Goal: Task Accomplishment & Management: Manage account settings

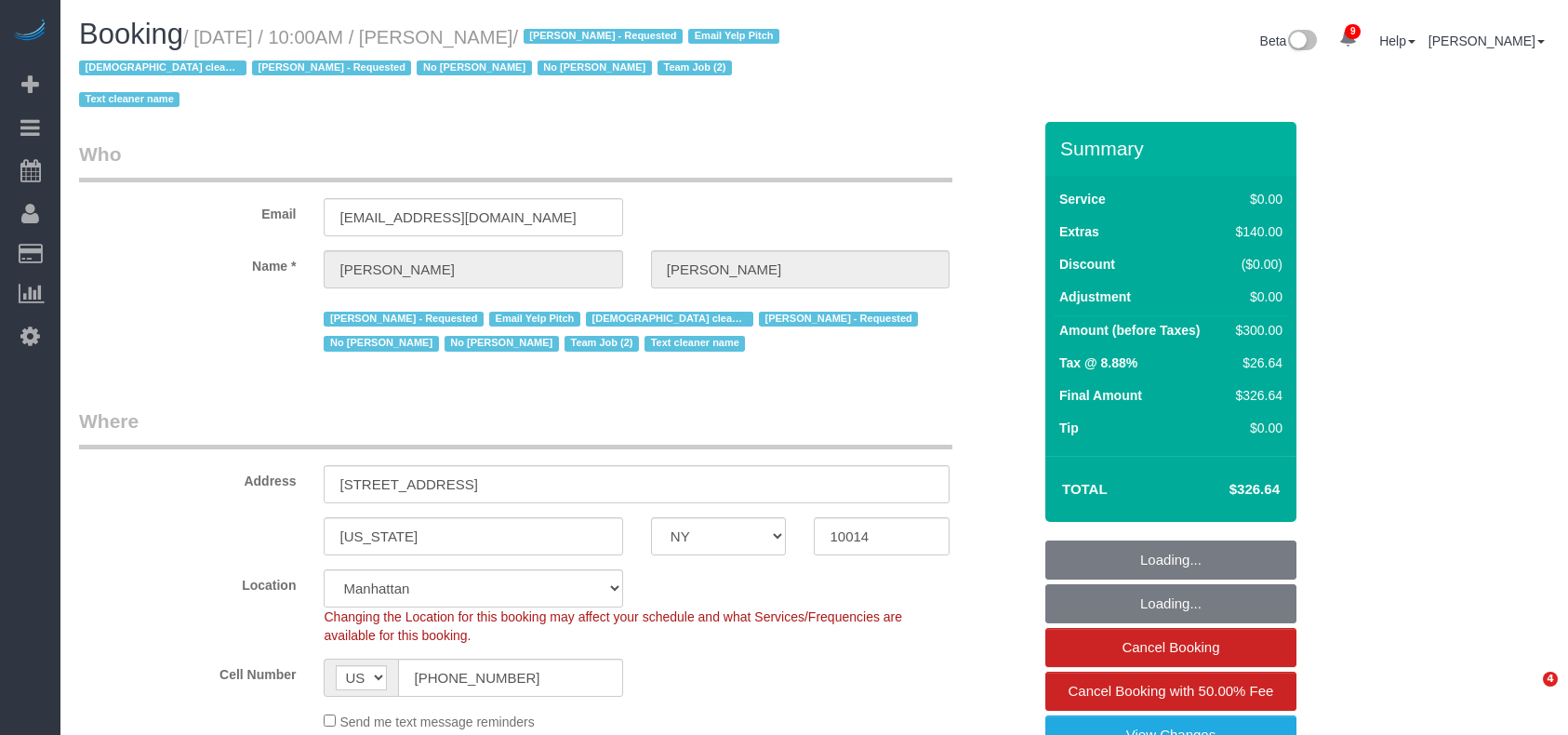
select select "NY"
select select "number:57"
select select "number:72"
select select "number:15"
select select "number:5"
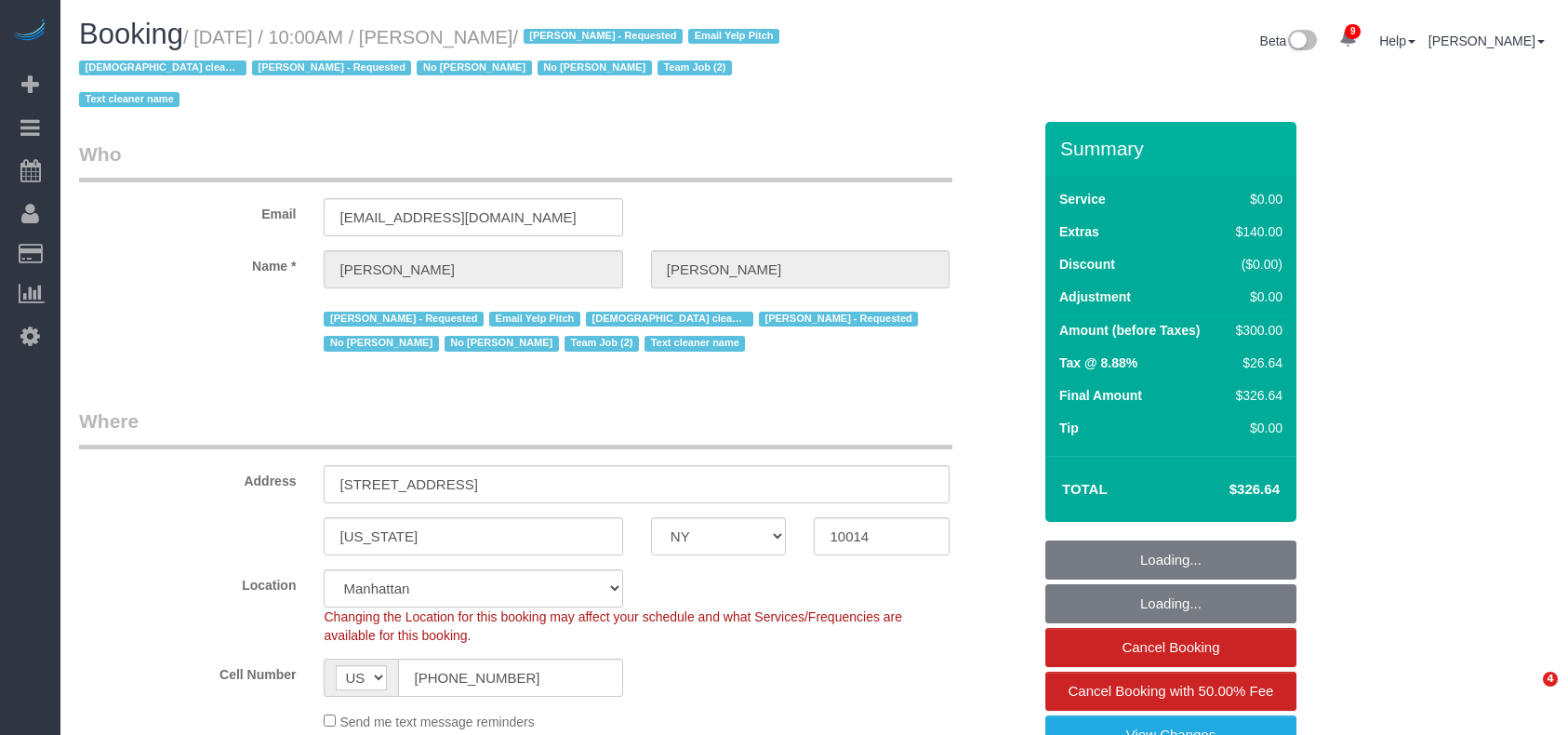
select select "string:stripe-pm_1Rt7zH4VGloSiKo7xEjBDEXb"
select select "1"
select select "object:1457"
select select "spot1"
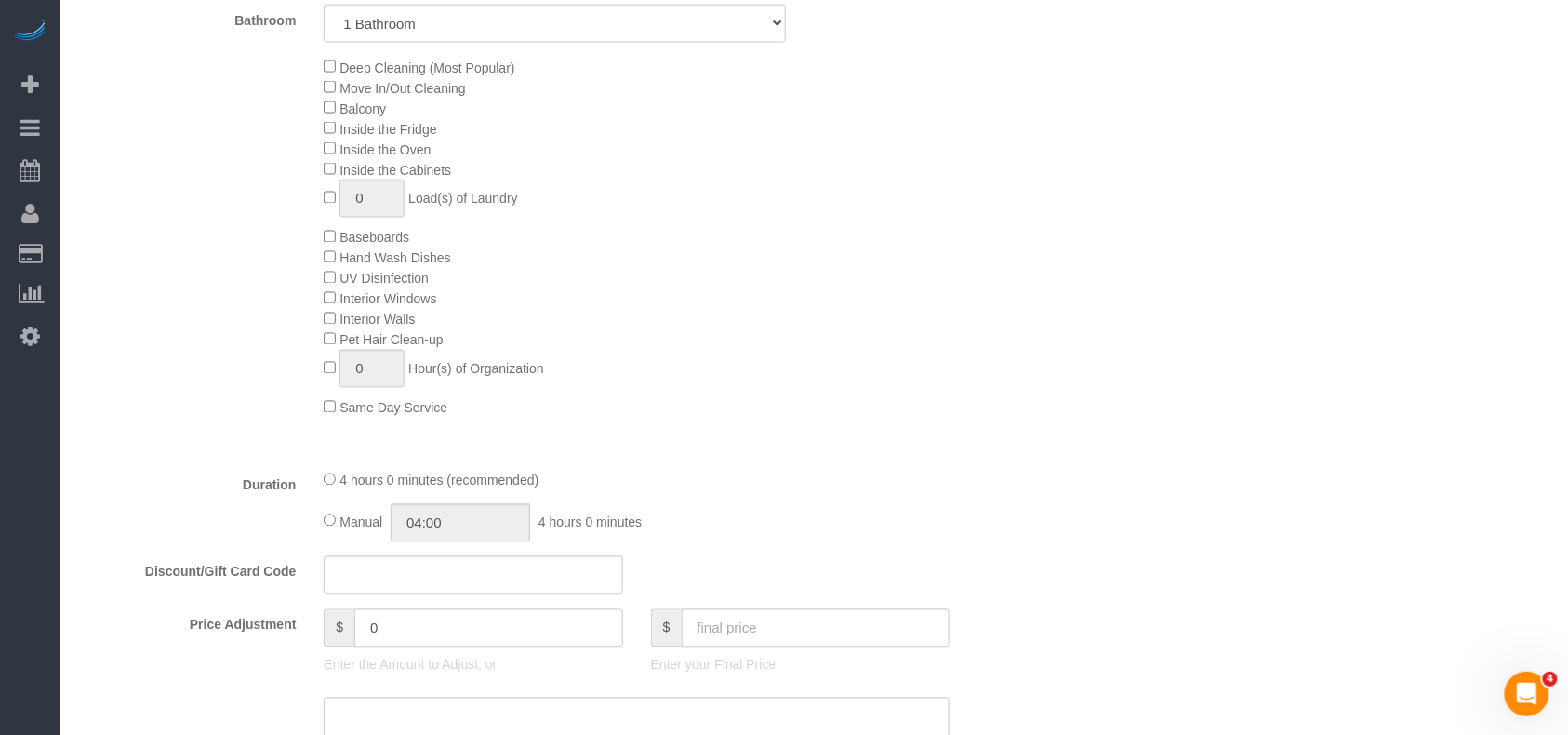
click at [751, 238] on div "Deep Cleaning (Most Popular) Move In/Out Cleaning Balcony Inside the Fridge Ins…" at bounding box center [677, 237] width 735 height 361
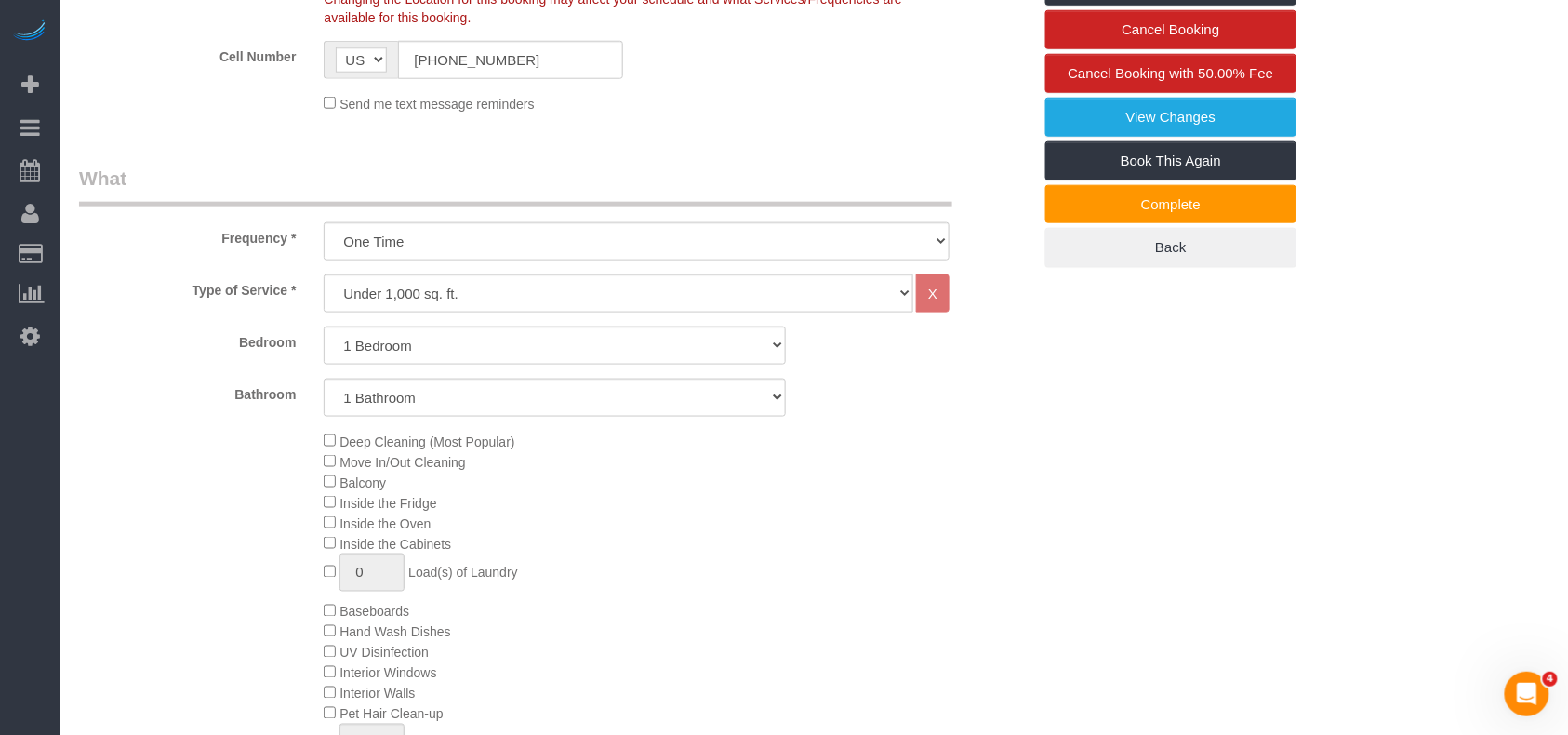
scroll to position [456, 0]
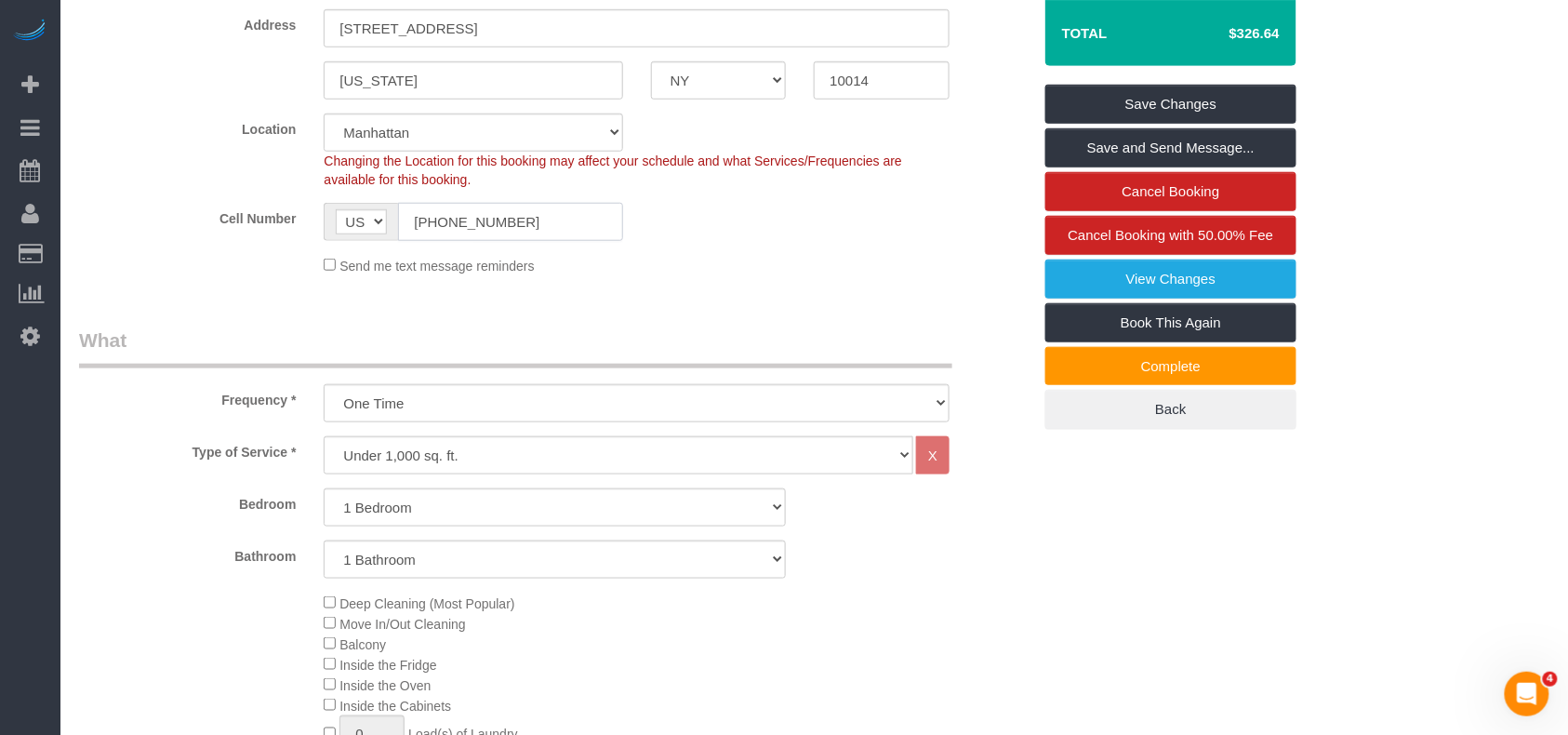
click at [469, 224] on input "[PHONE_NUMBER]" at bounding box center [509, 222] width 225 height 38
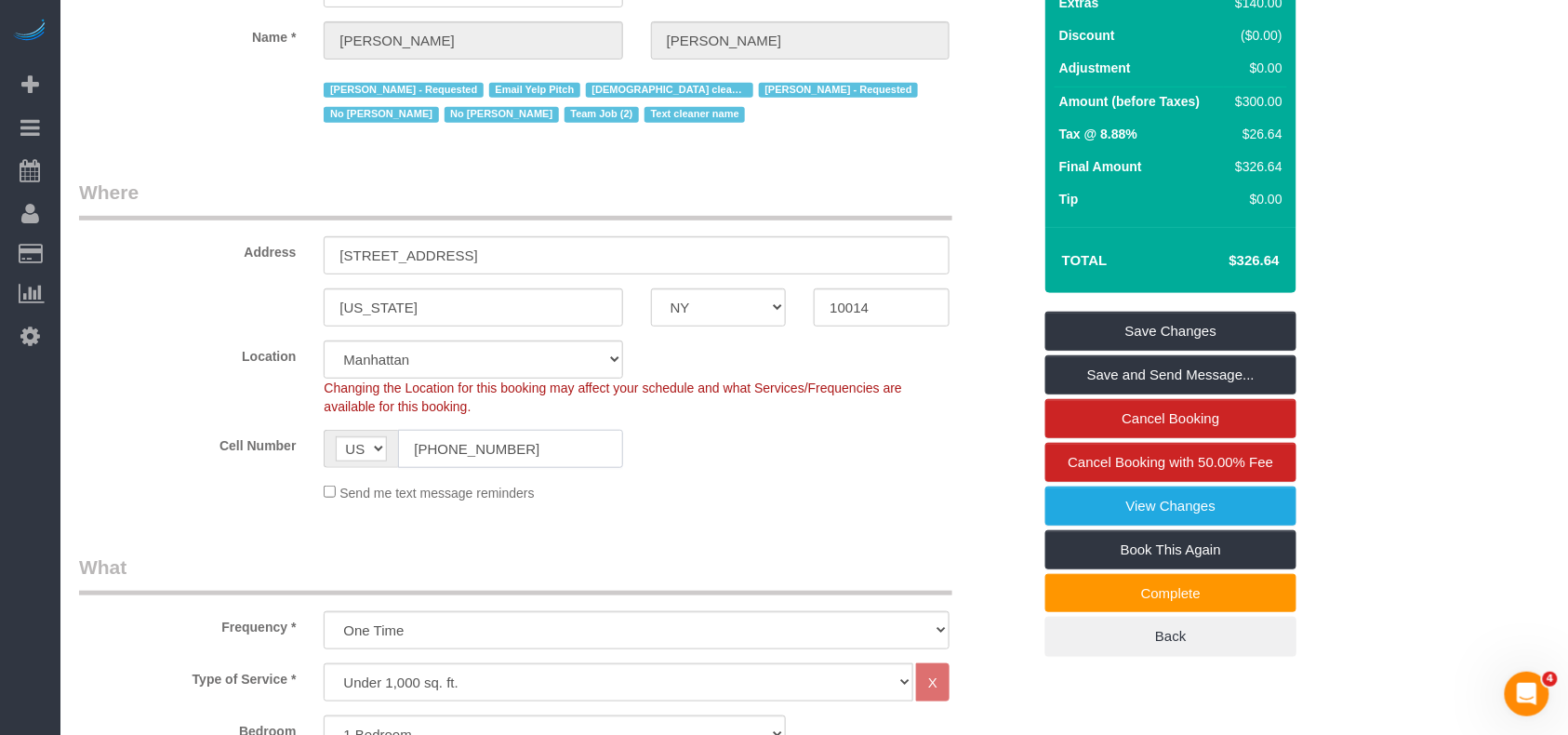
scroll to position [0, 0]
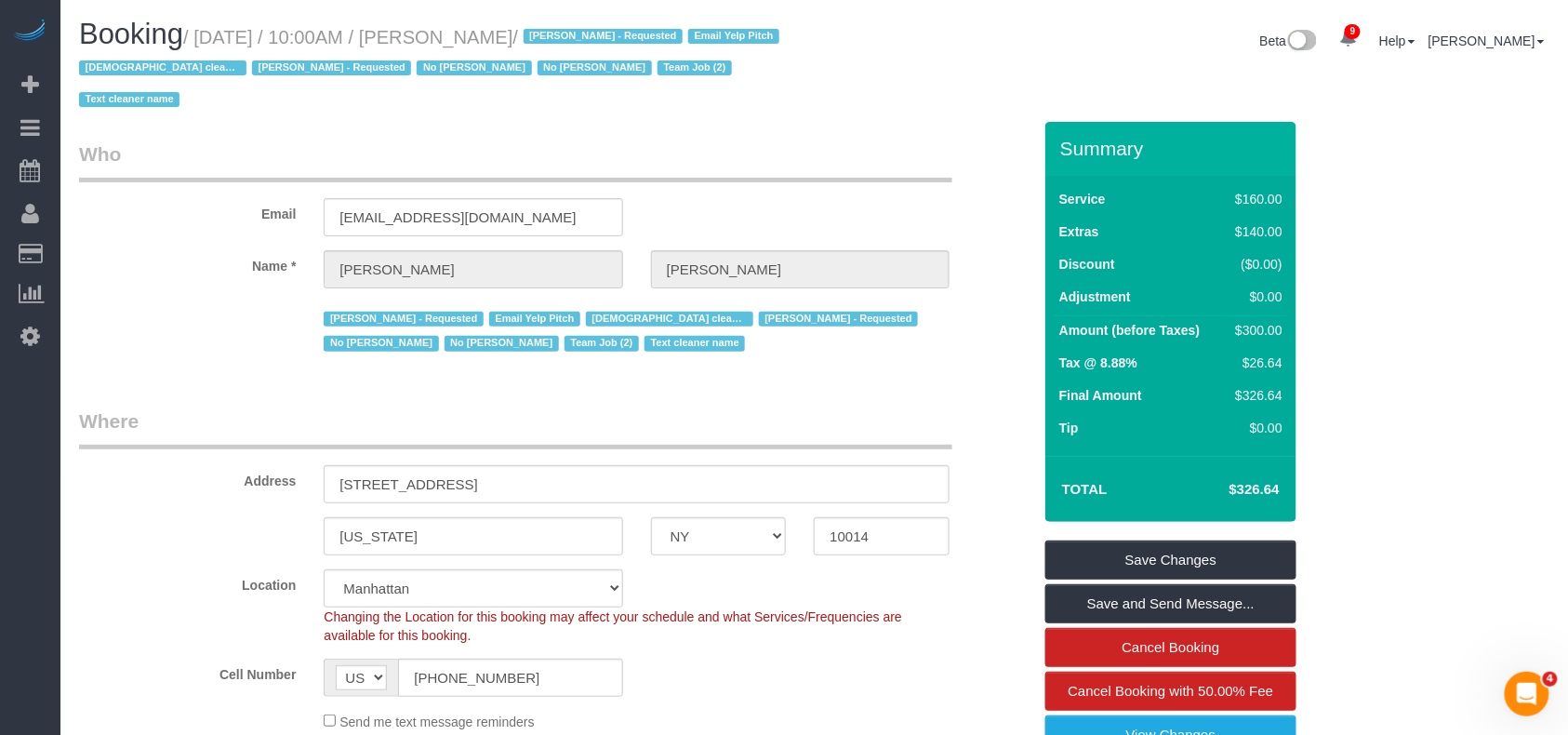
drag, startPoint x: 593, startPoint y: 38, endPoint x: 443, endPoint y: 38, distance: 150.0
click at [443, 38] on small "/ [DATE] / 10:00AM / [PERSON_NAME] / [PERSON_NAME] - Requested Email Yelp Pitch…" at bounding box center [432, 69] width 706 height 84
copy small "[PERSON_NAME]"
click at [591, 38] on small "/ [DATE] / 10:00AM / [PERSON_NAME] / [PERSON_NAME] - Requested Email Yelp Pitch…" at bounding box center [432, 69] width 706 height 84
drag, startPoint x: 591, startPoint y: 38, endPoint x: 209, endPoint y: 38, distance: 382.0
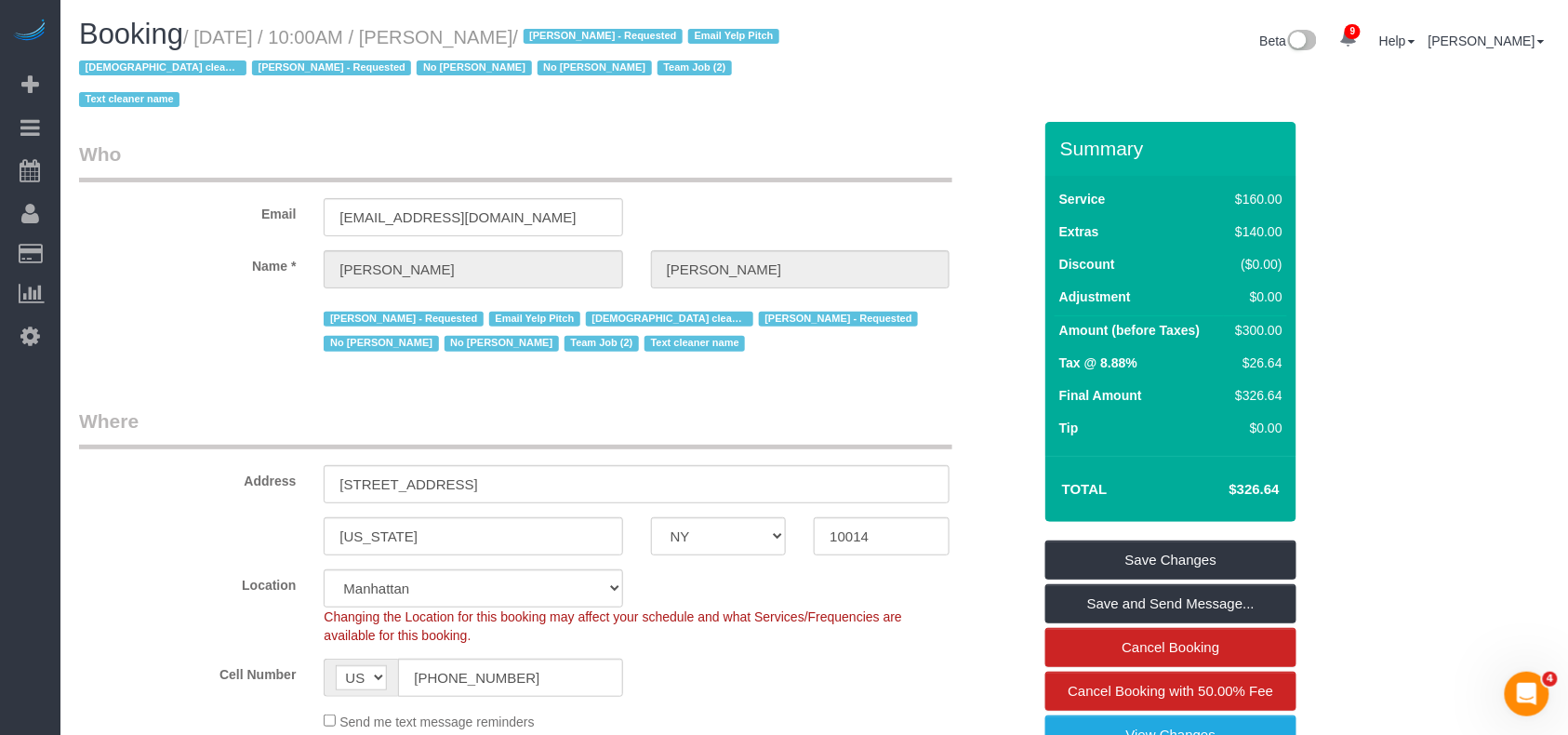
click at [209, 38] on small "/ [DATE] / 10:00AM / [PERSON_NAME] / [PERSON_NAME] - Requested Email Yelp Pitch…" at bounding box center [432, 69] width 706 height 84
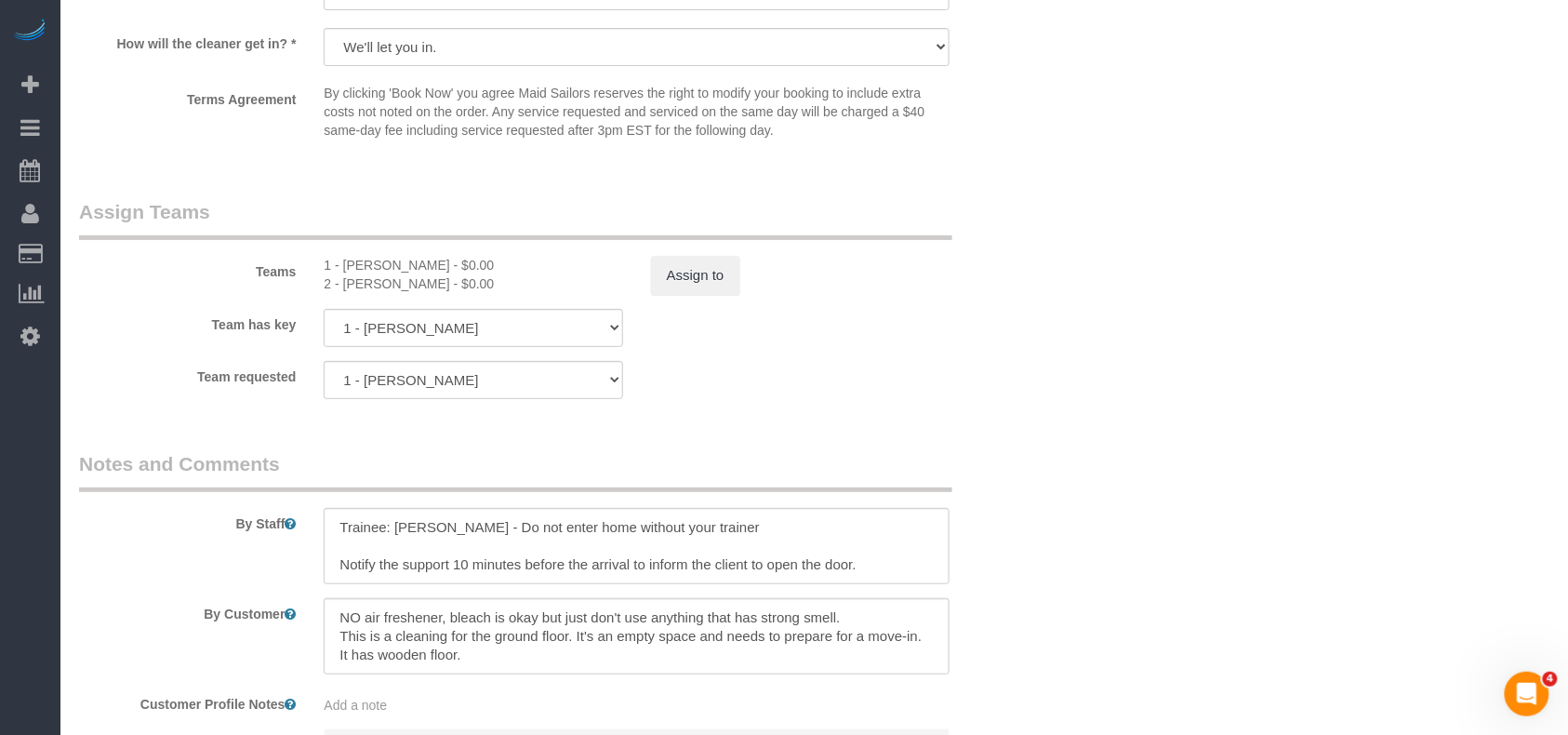
scroll to position [2356, 0]
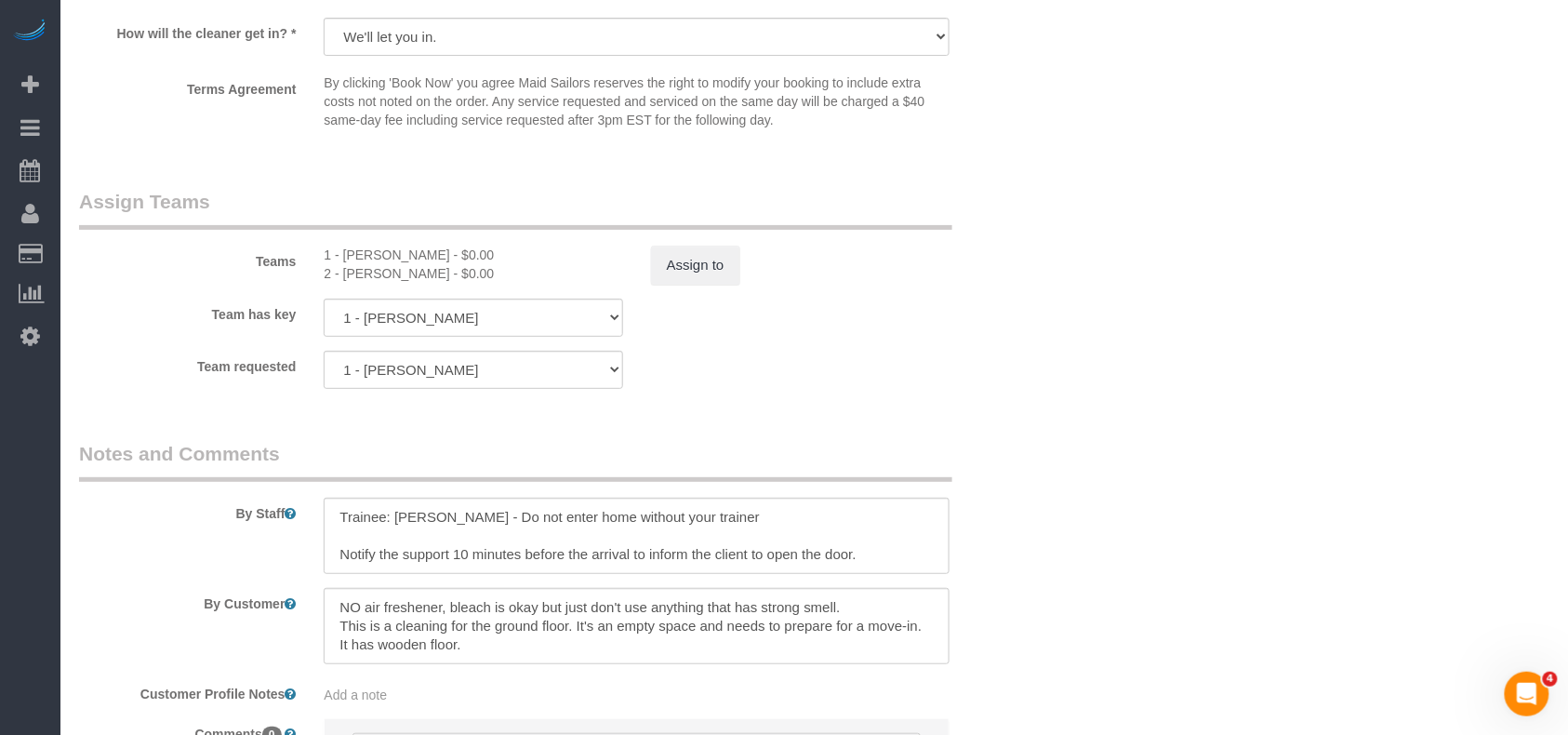
click at [374, 280] on div "2 - [PERSON_NAME] - $0.00" at bounding box center [473, 272] width 298 height 18
copy div "[PERSON_NAME]"
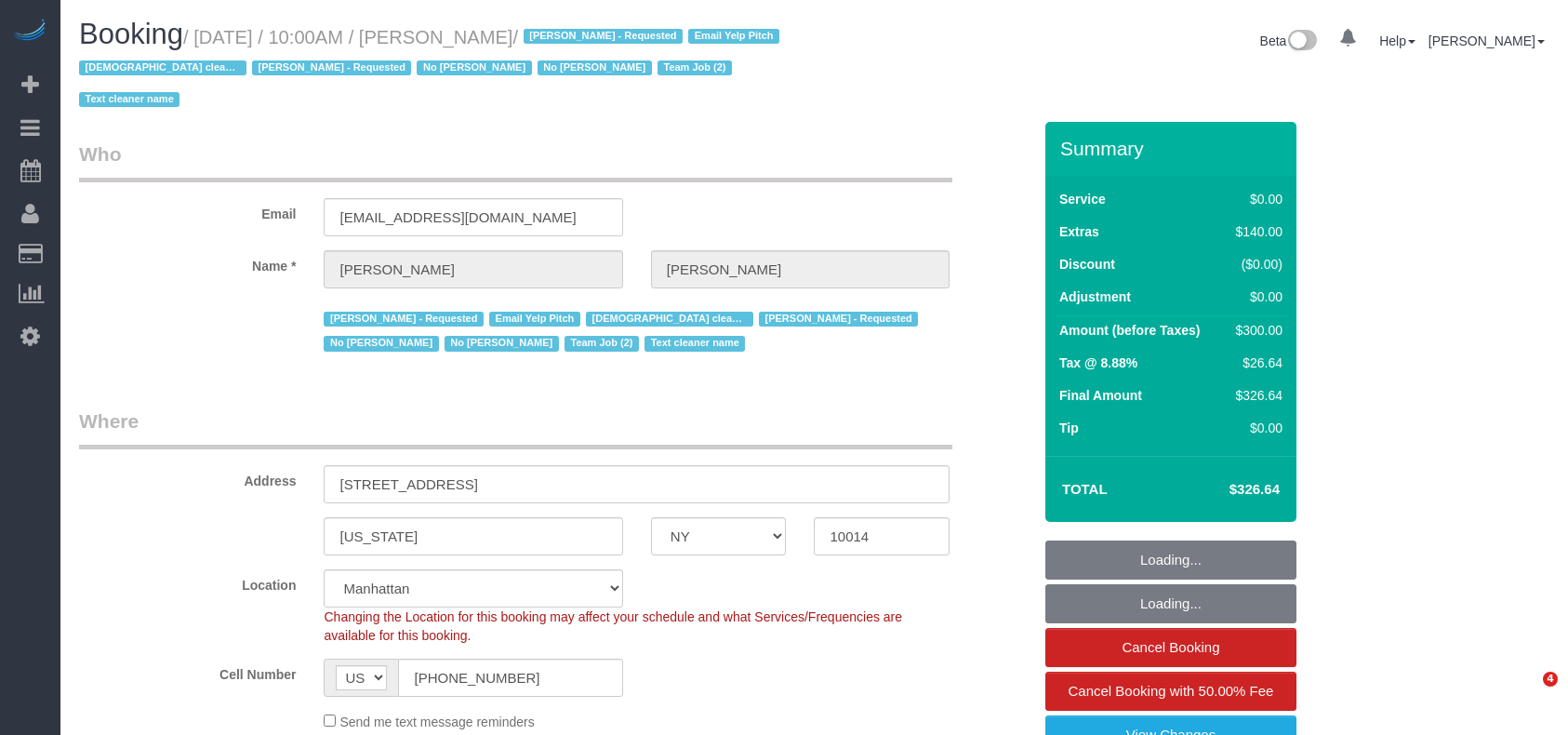
select select "NY"
select select "number:57"
select select "number:72"
select select "number:15"
select select "number:5"
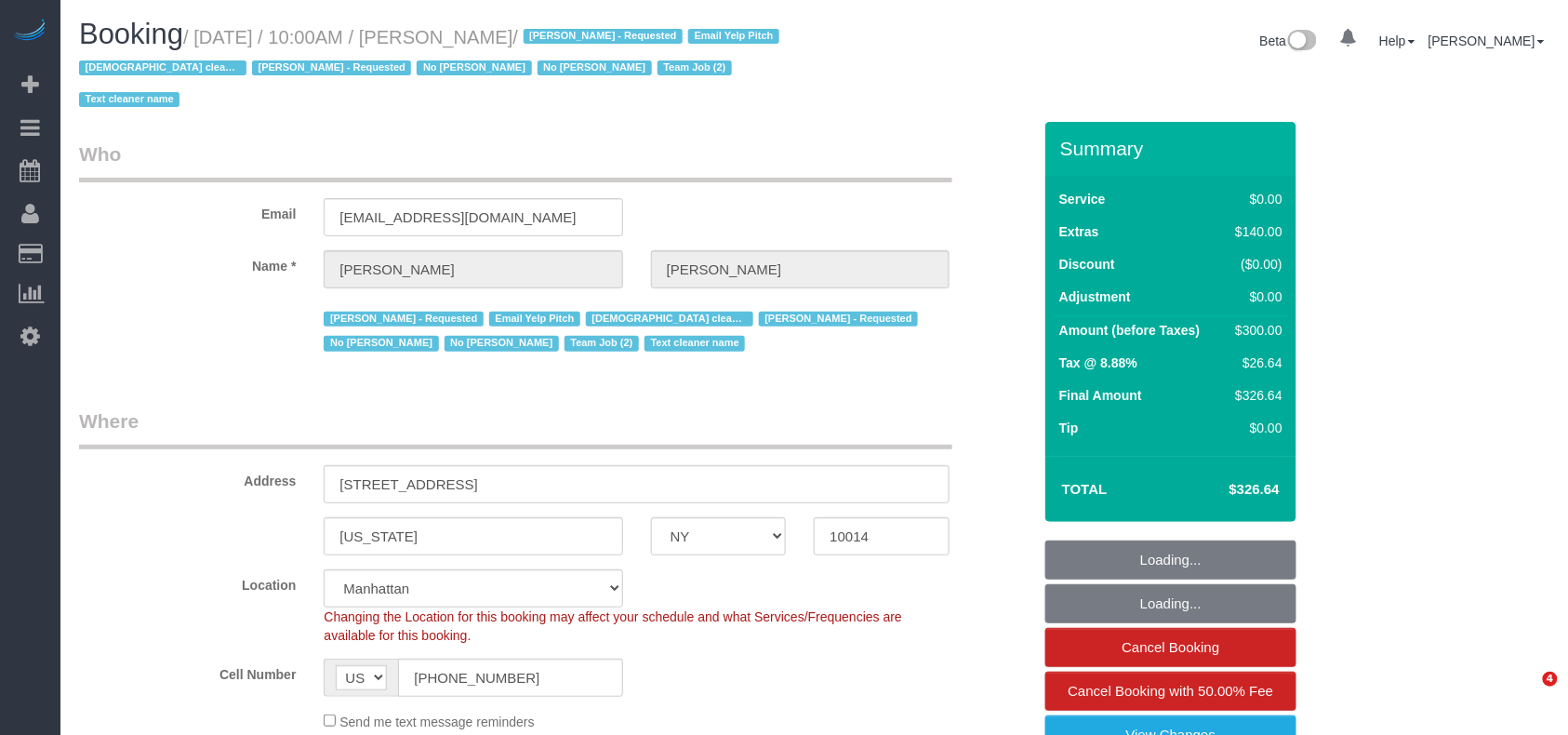
select select "object:884"
select select "string:stripe-pm_1Rt7zH4VGloSiKo7xEjBDEXb"
select select "spot1"
select select "object:1421"
select select "1"
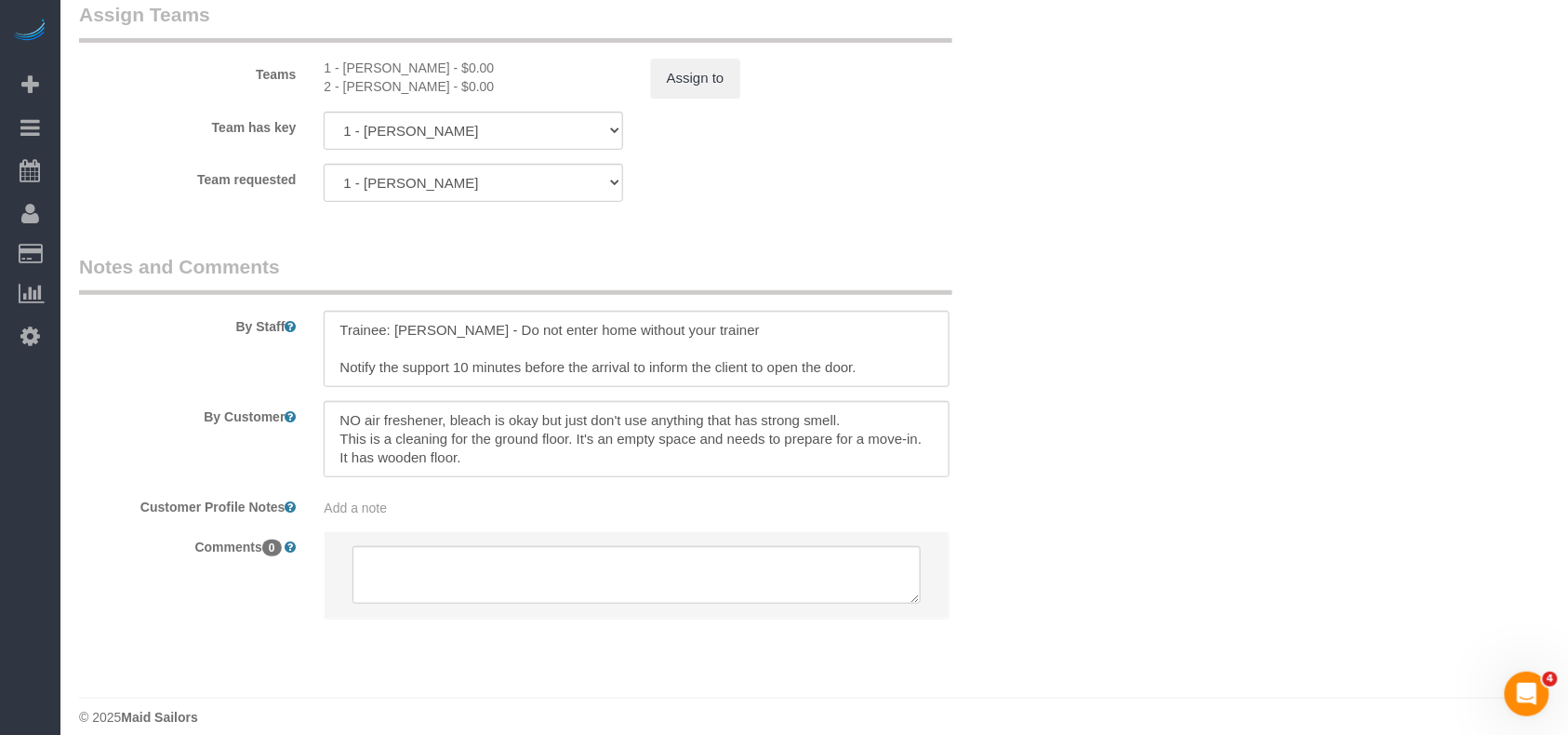
scroll to position [2564, 0]
